Goal: Navigation & Orientation: Find specific page/section

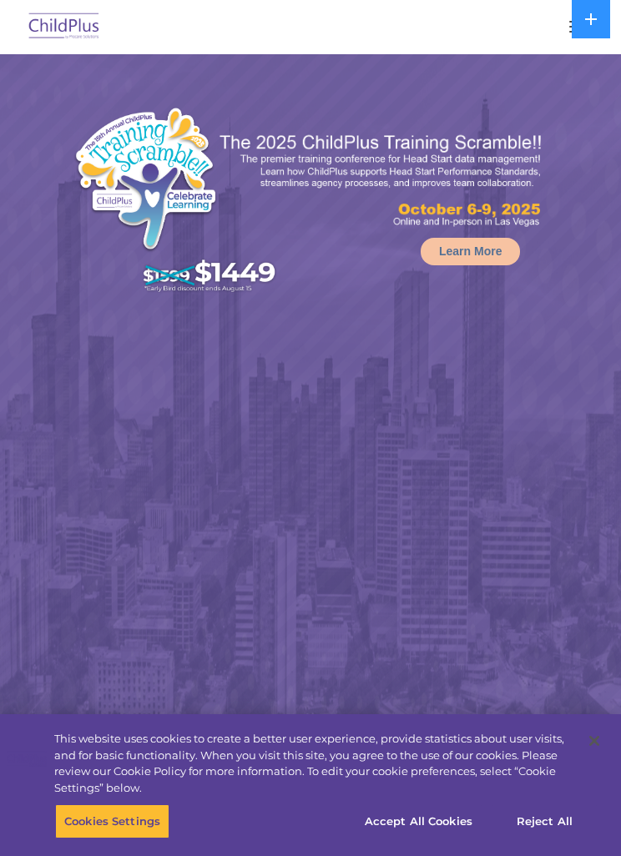
select select "MEDIUM"
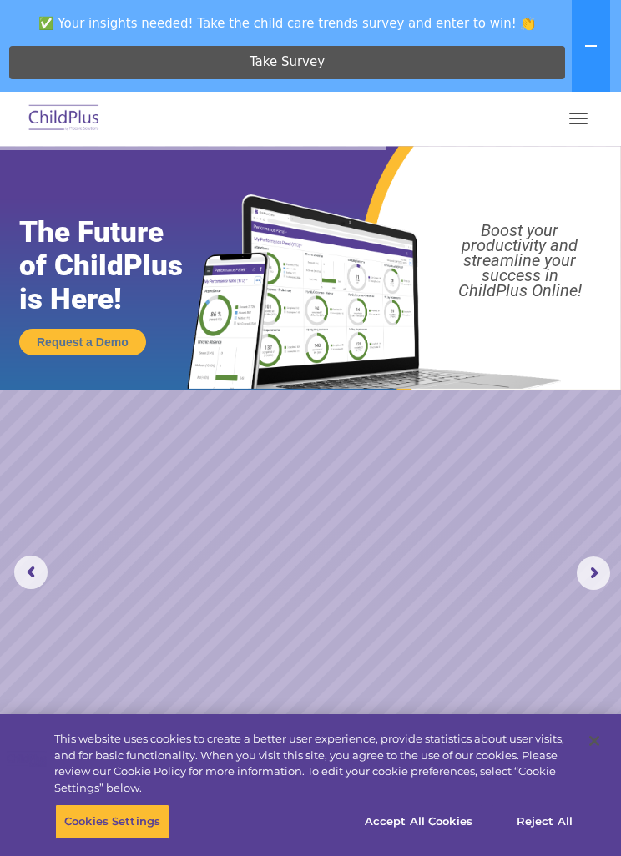
click at [584, 112] on button "button" at bounding box center [578, 118] width 35 height 27
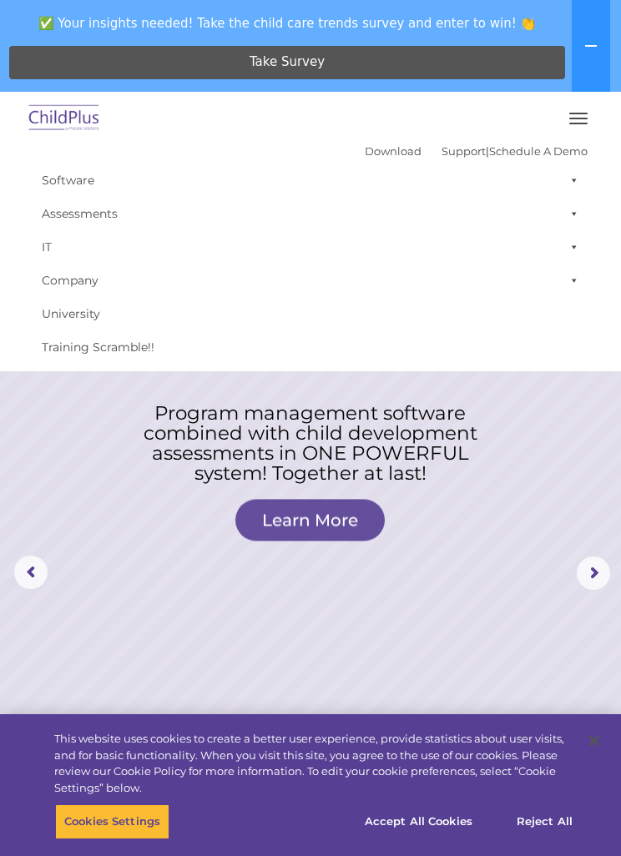
click at [376, 151] on link "Download" at bounding box center [393, 150] width 57 height 13
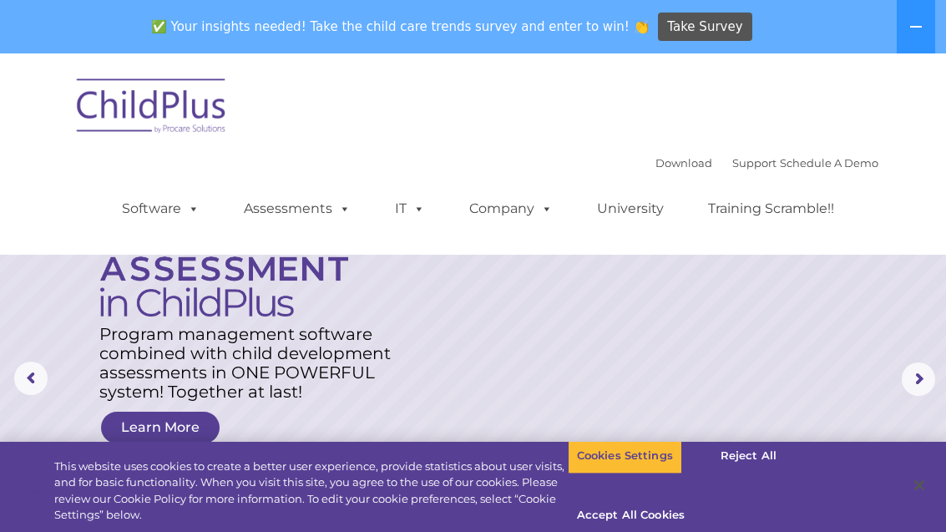
click at [620, 32] on icon at bounding box center [915, 26] width 13 height 13
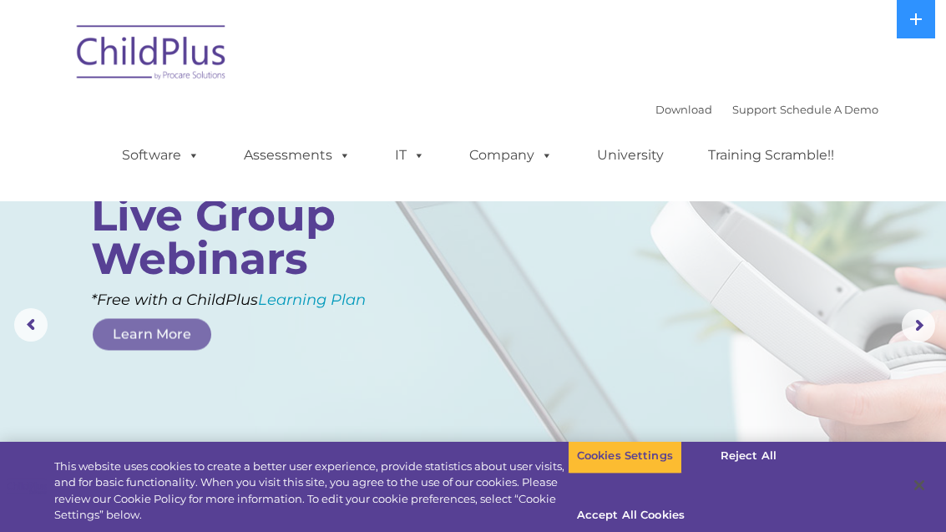
click at [620, 25] on icon at bounding box center [916, 19] width 12 height 12
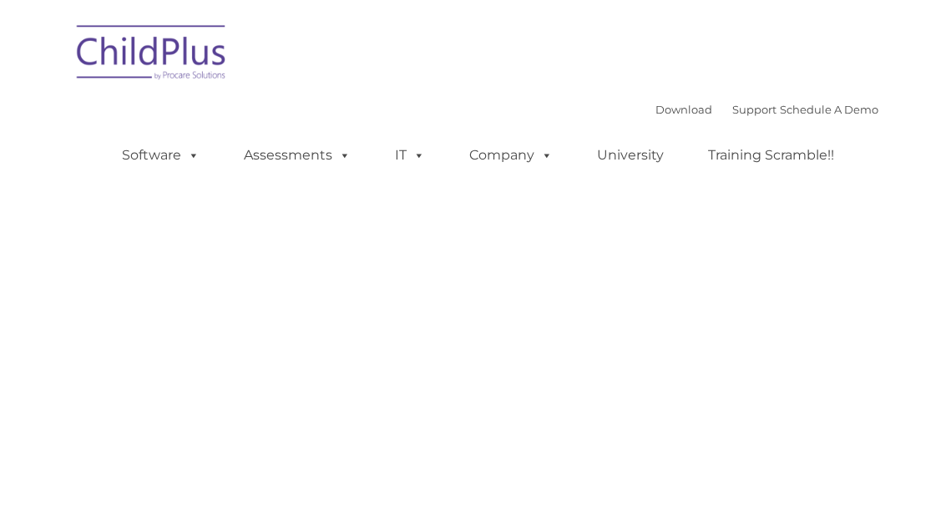
type input ""
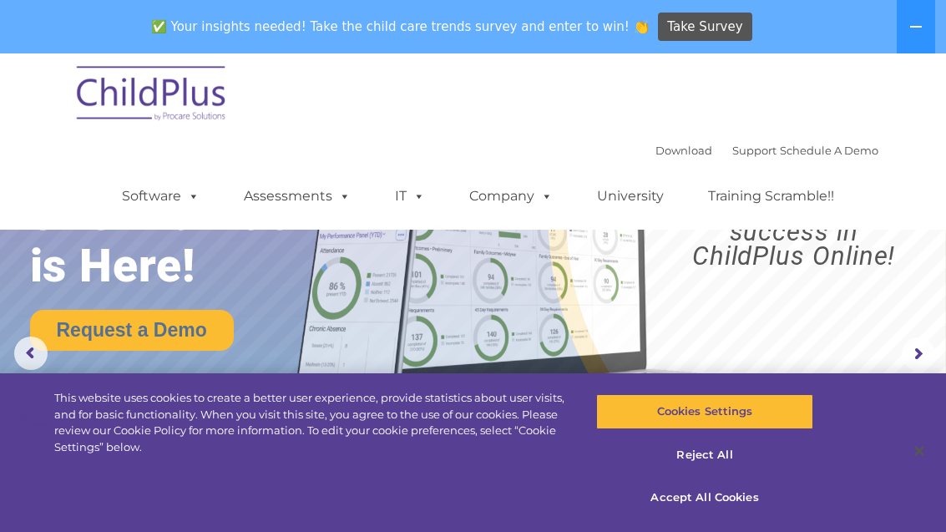
click at [919, 21] on icon at bounding box center [915, 26] width 13 height 13
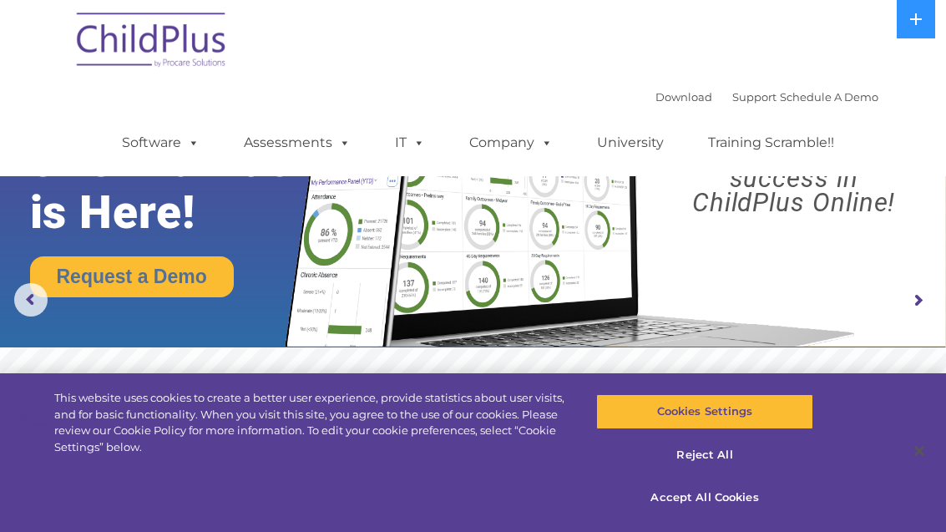
click at [913, 18] on icon at bounding box center [916, 19] width 12 height 12
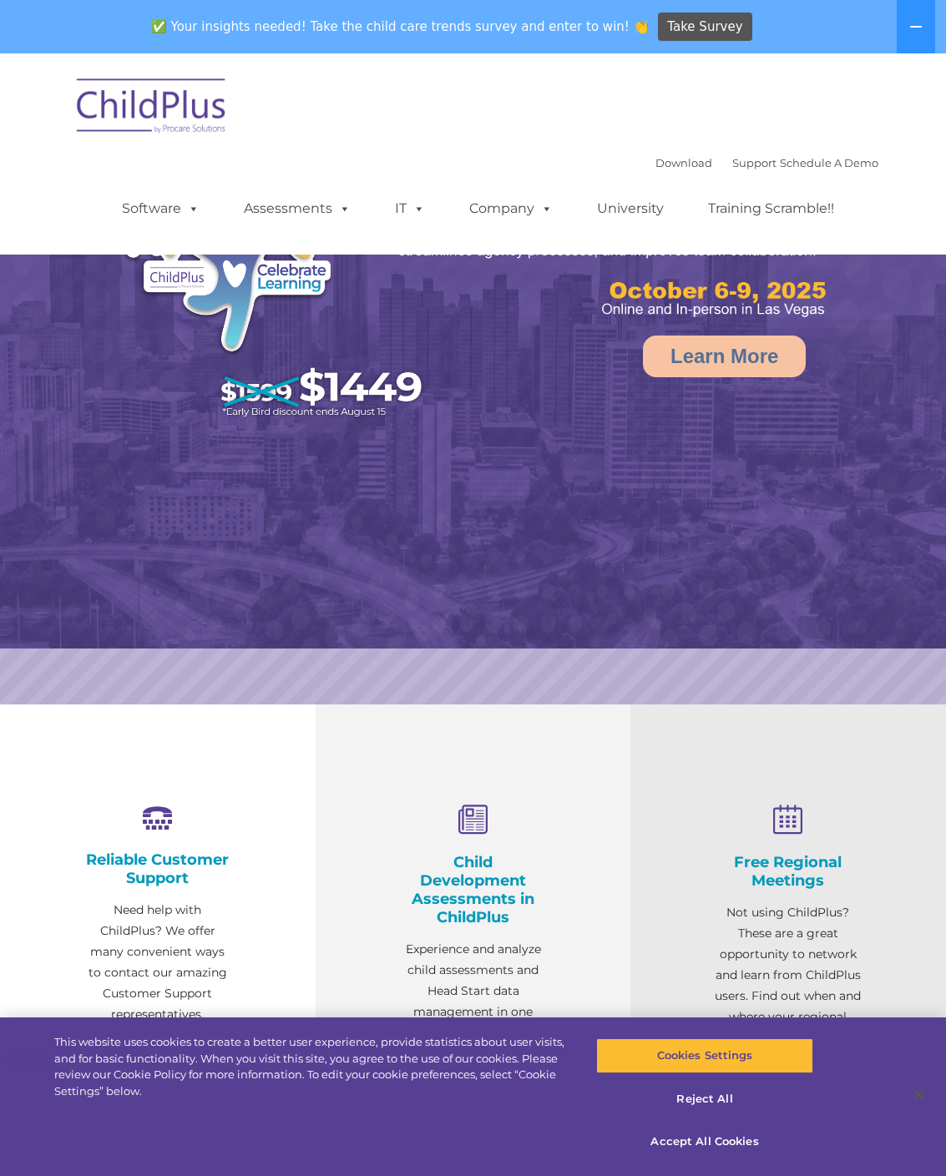
select select "MEDIUM"
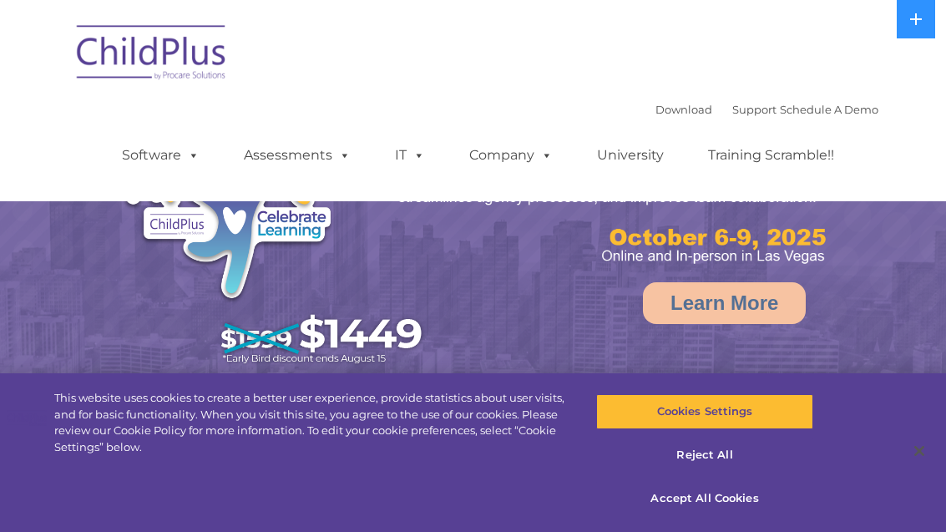
select select "MEDIUM"
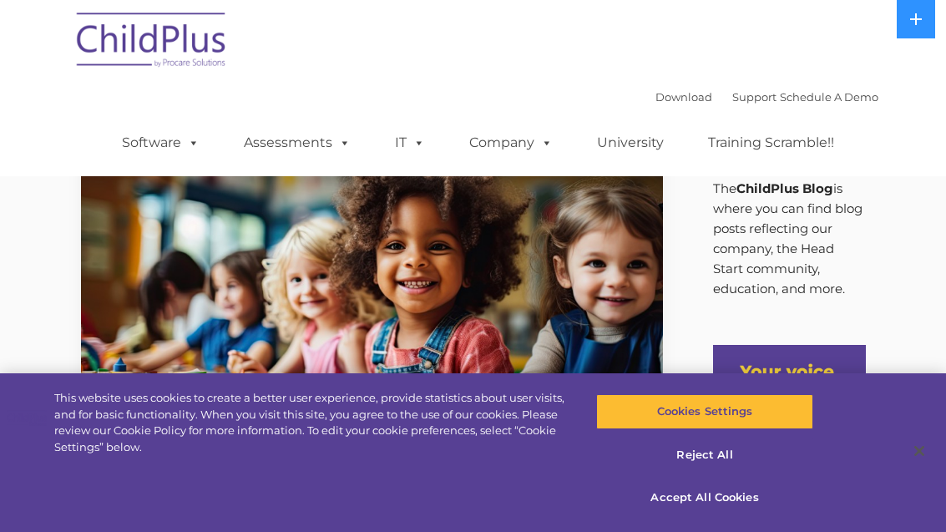
click at [902, 31] on button at bounding box center [916, 19] width 38 height 38
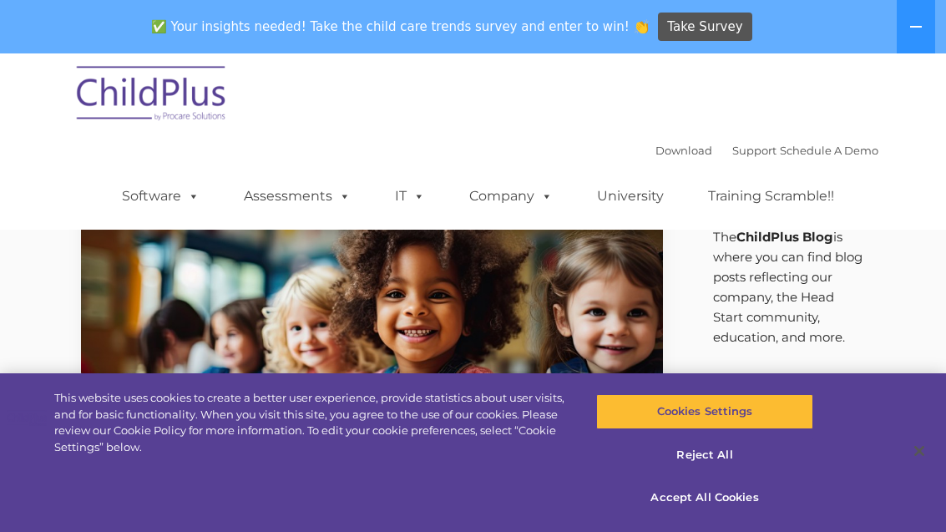
scroll to position [4, 0]
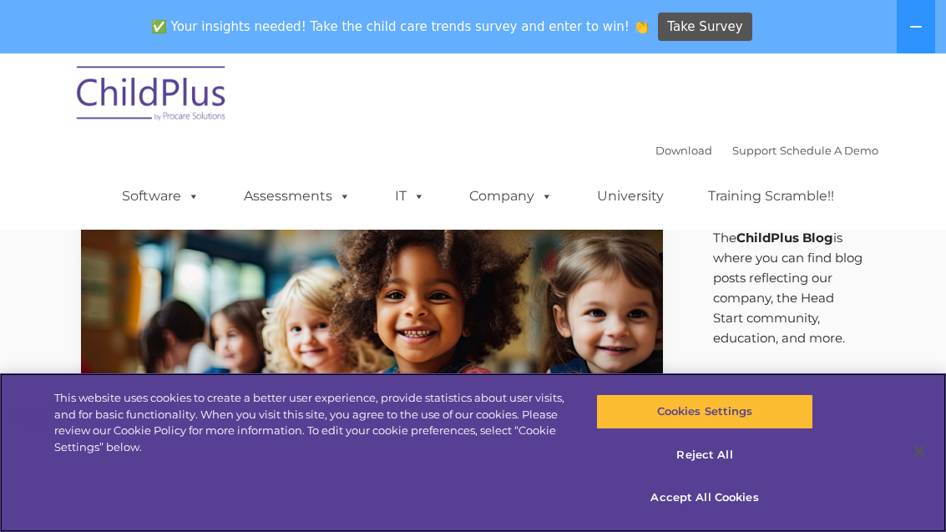
click at [716, 515] on button "Accept All Cookies" at bounding box center [705, 497] width 218 height 35
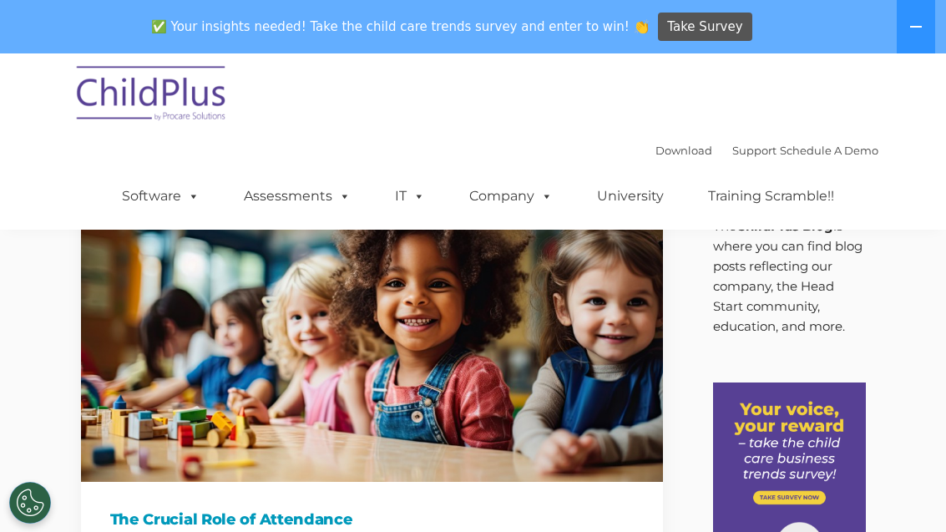
scroll to position [0, 0]
